Goal: Information Seeking & Learning: Check status

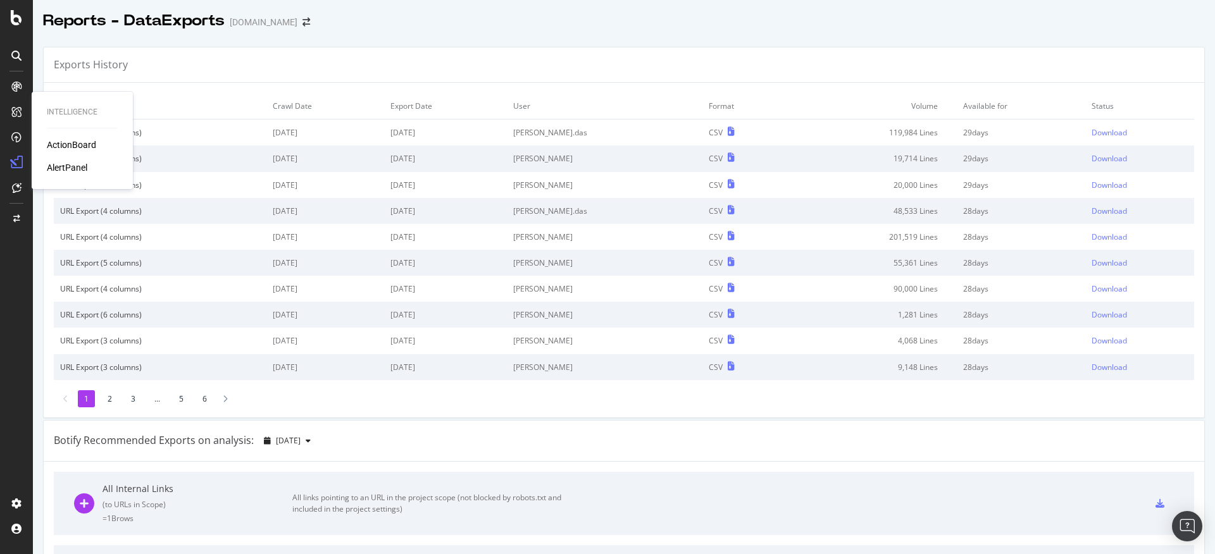
click at [92, 146] on div "ActionBoard" at bounding box center [71, 145] width 49 height 13
